Goal: Transaction & Acquisition: Purchase product/service

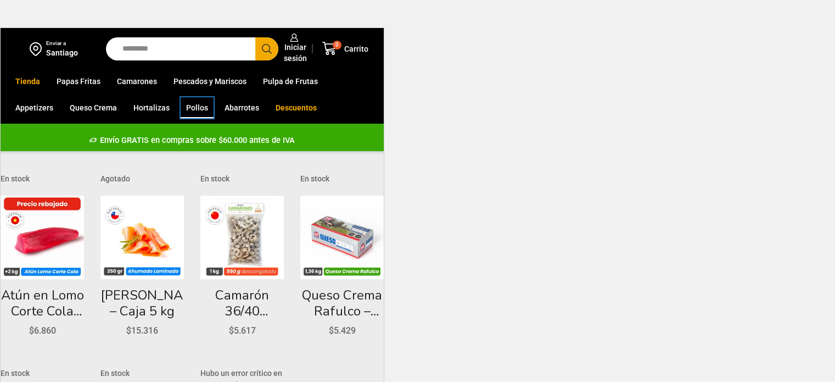
click at [181, 109] on link "Pollos" at bounding box center [197, 107] width 33 height 21
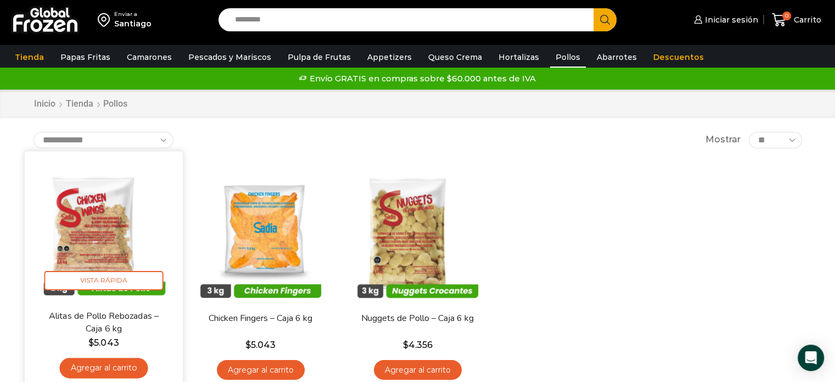
click at [111, 293] on img at bounding box center [104, 230] width 142 height 142
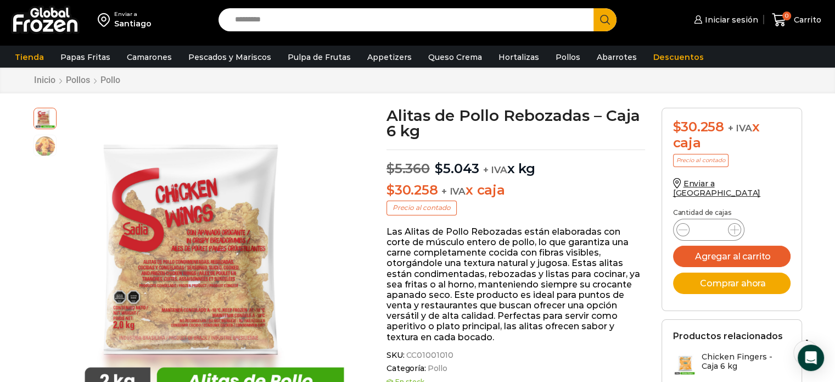
scroll to position [55, 0]
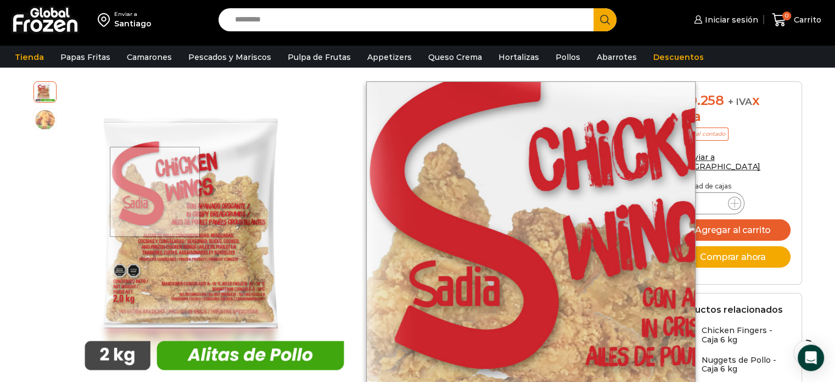
drag, startPoint x: 156, startPoint y: 191, endPoint x: 83, endPoint y: 96, distance: 119.9
click at [83, 96] on div at bounding box center [204, 231] width 301 height 301
